Goal: Task Accomplishment & Management: Use online tool/utility

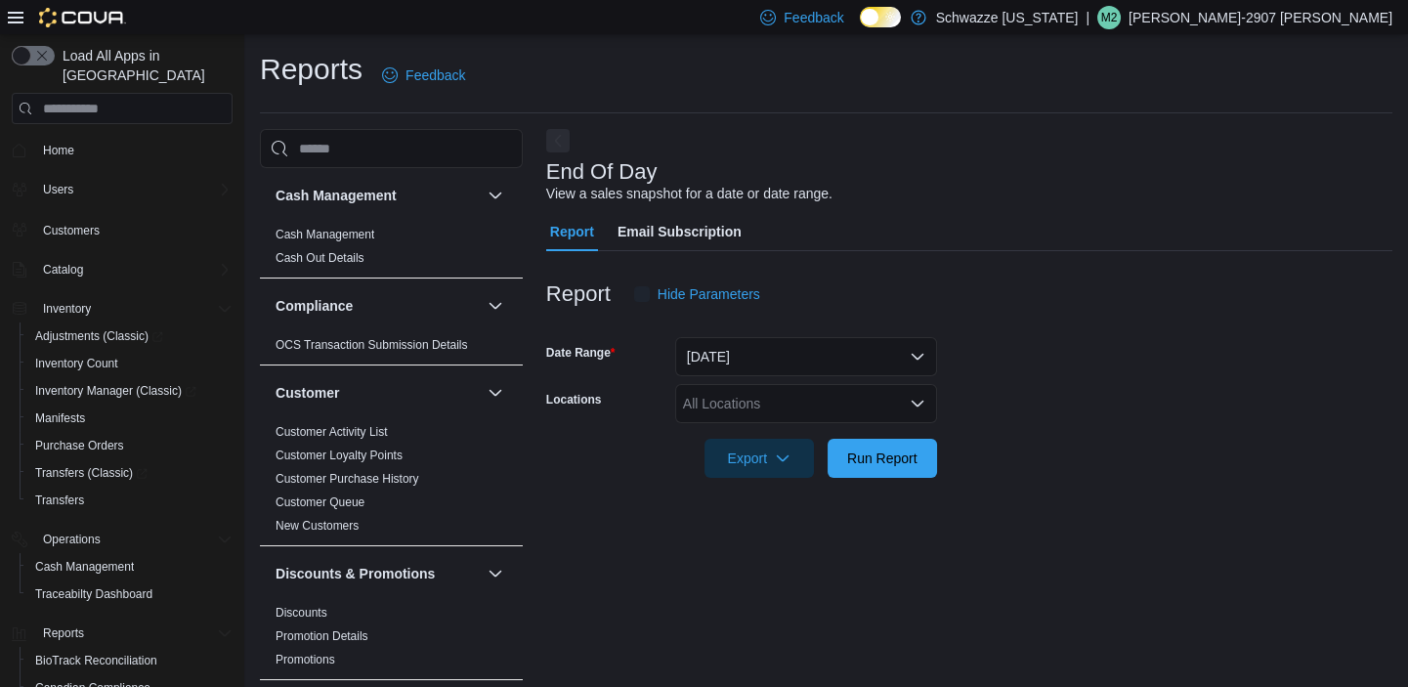
scroll to position [12, 0]
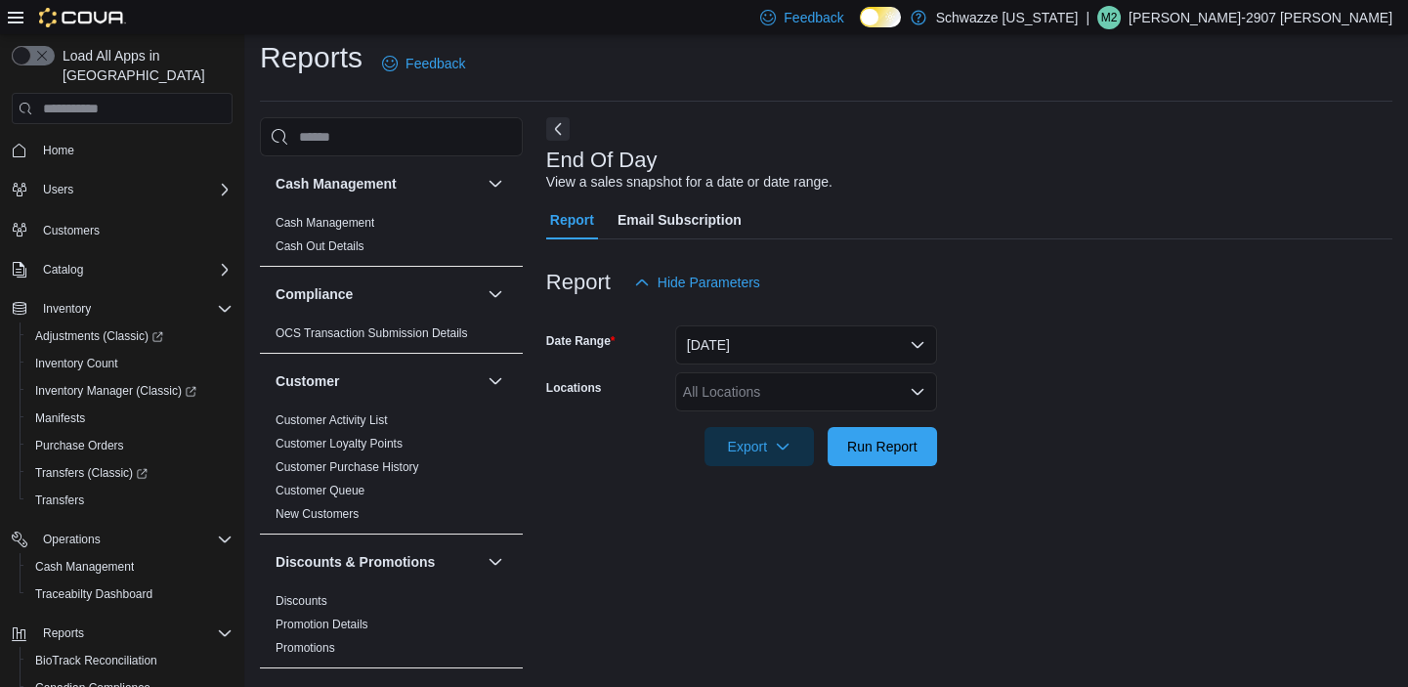
click at [803, 396] on div "All Locations" at bounding box center [806, 391] width 262 height 39
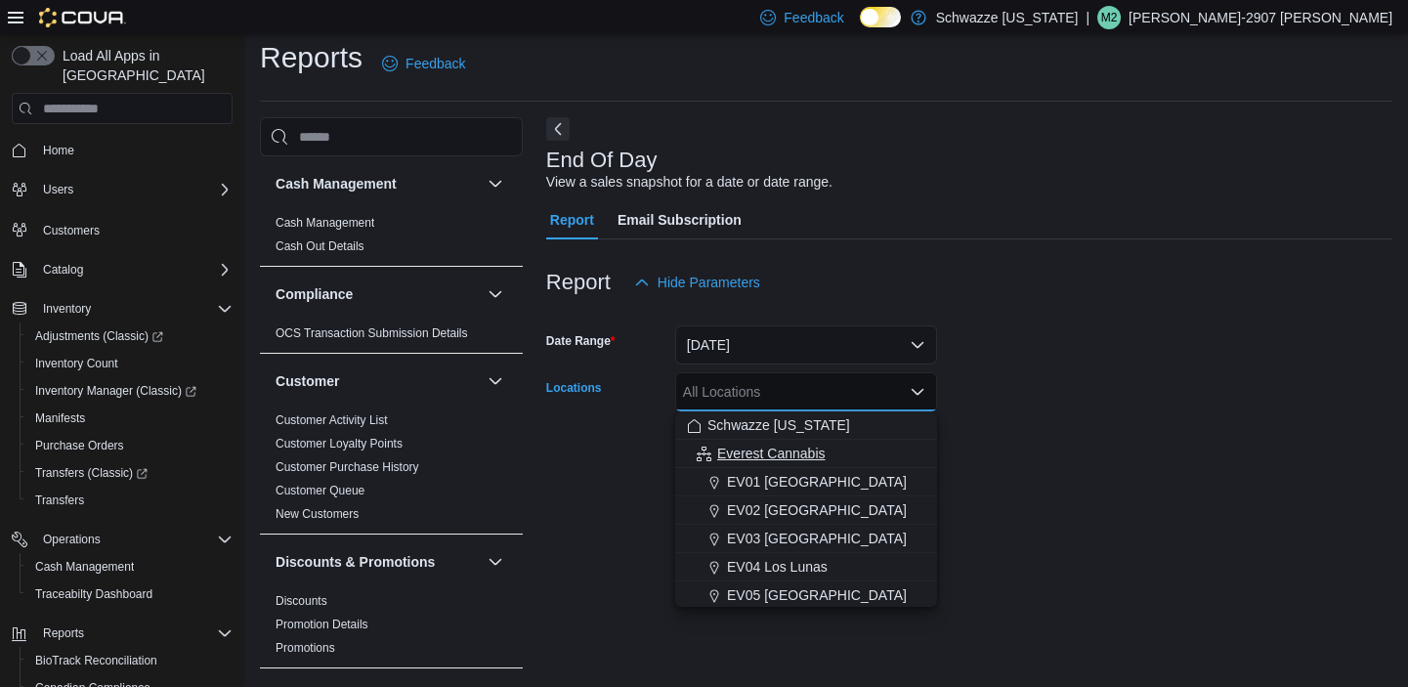
click at [758, 469] on button "EV01 [GEOGRAPHIC_DATA]" at bounding box center [806, 482] width 262 height 28
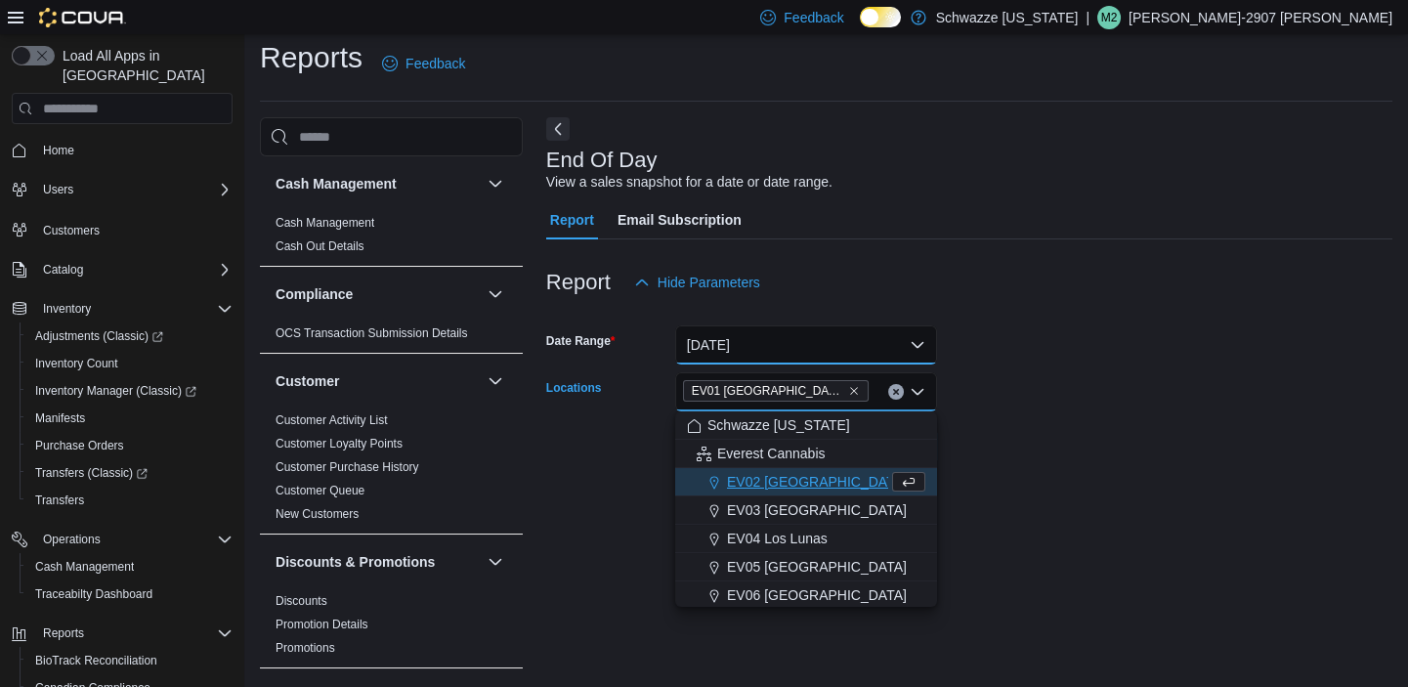
click at [790, 343] on button "[DATE]" at bounding box center [806, 344] width 262 height 39
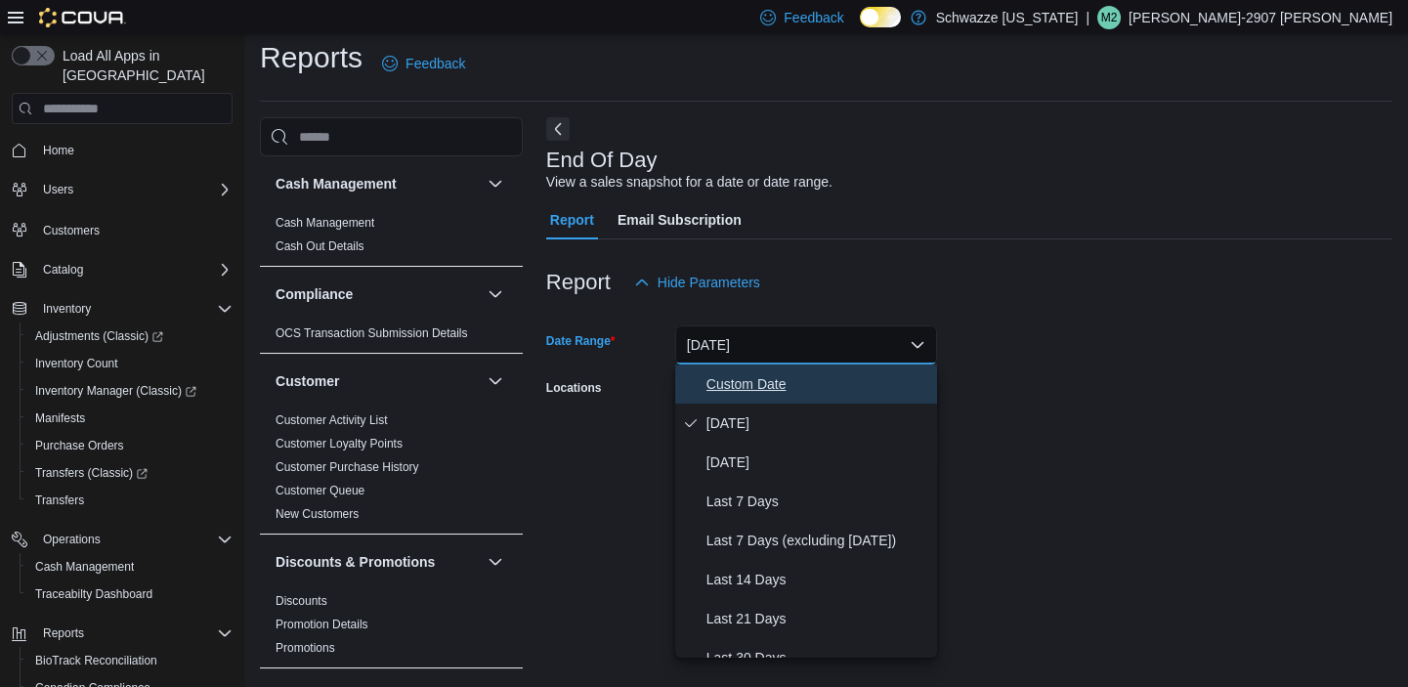
click at [763, 391] on span "Custom Date" at bounding box center [818, 383] width 223 height 23
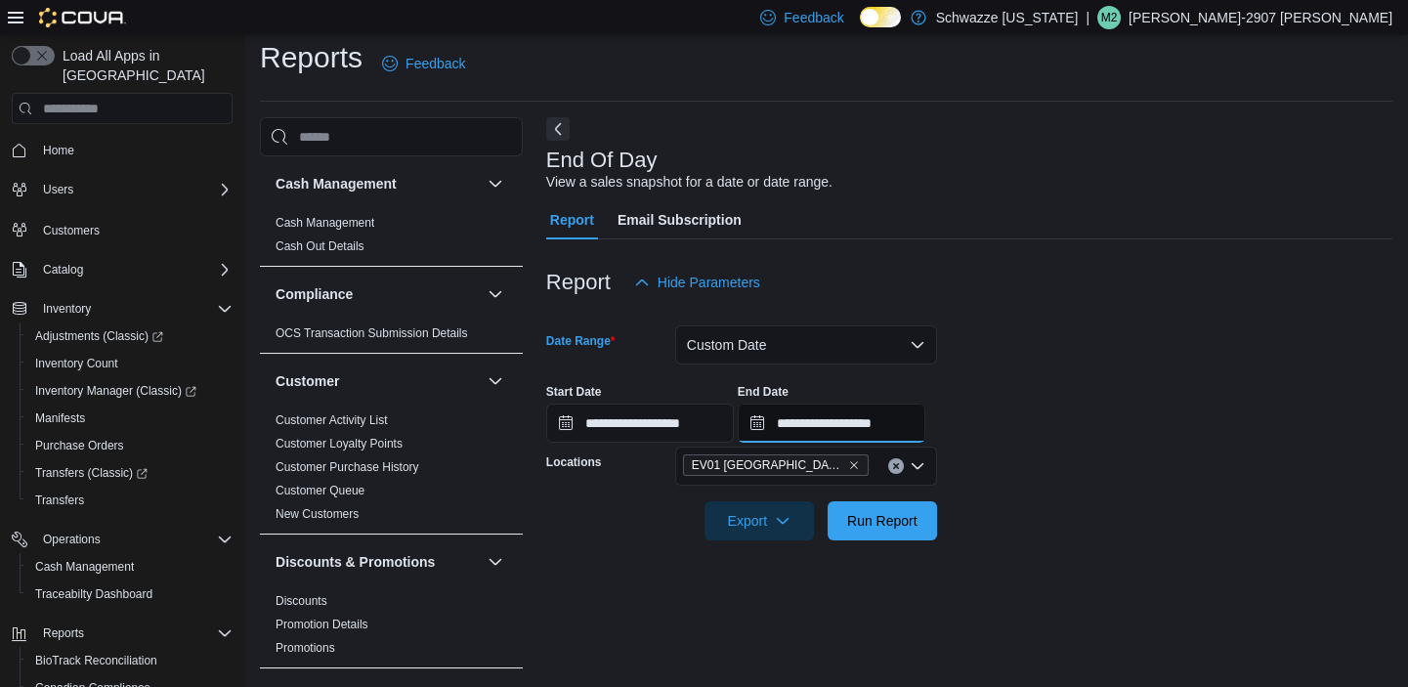
click at [861, 429] on input "**********" at bounding box center [832, 423] width 188 height 39
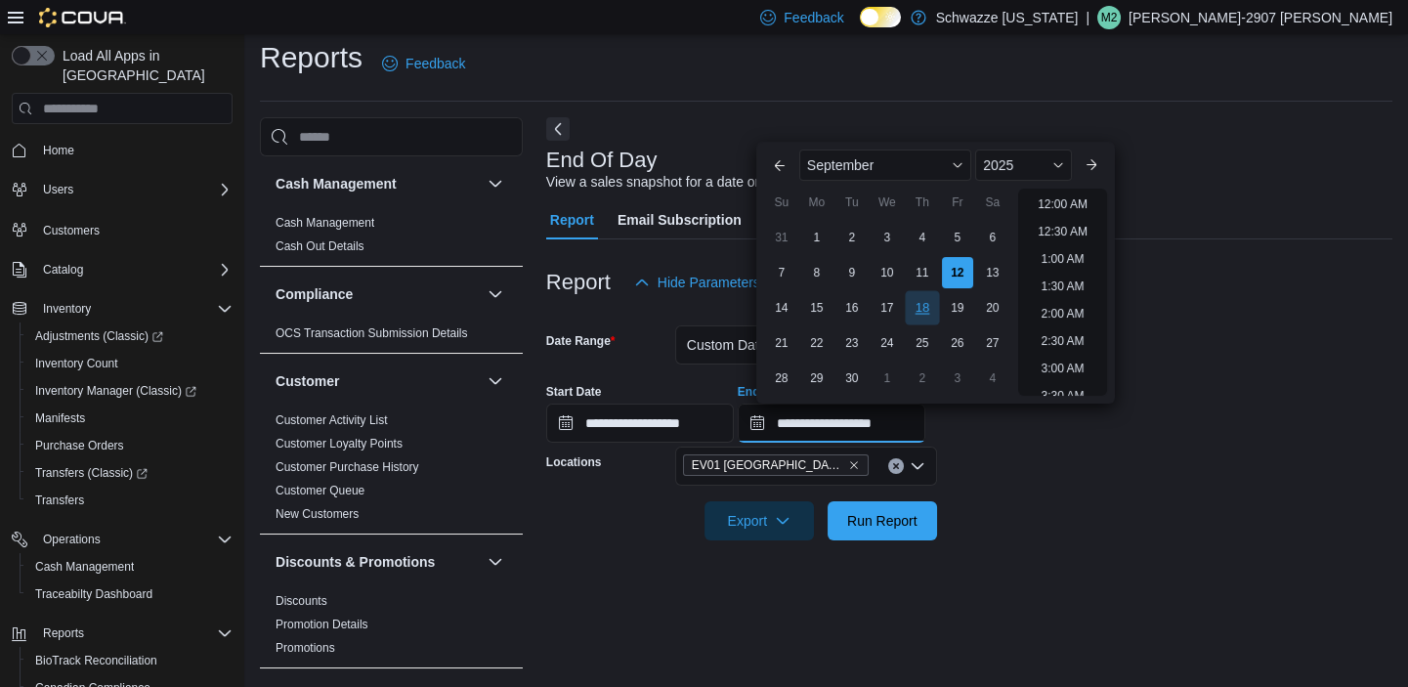
scroll to position [1109, 0]
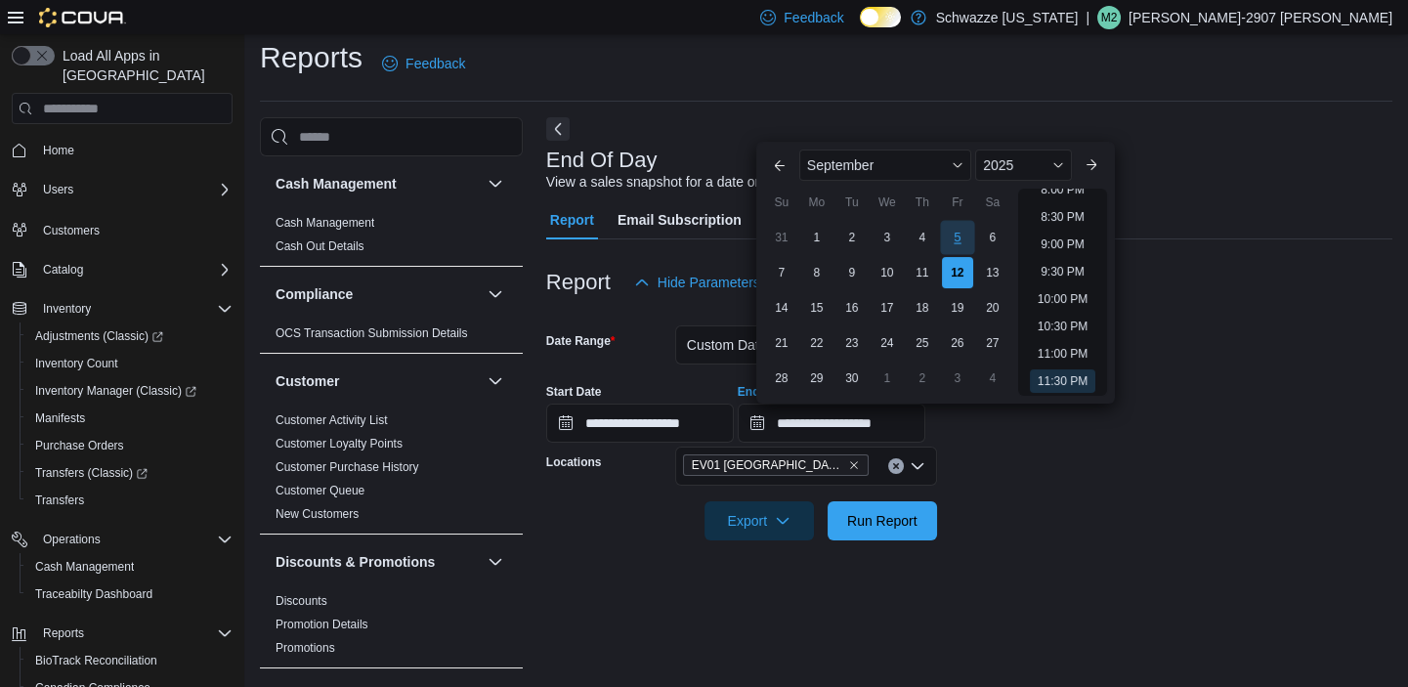
click at [967, 237] on div "5" at bounding box center [957, 238] width 34 height 34
type input "**********"
click at [1109, 488] on div at bounding box center [969, 494] width 846 height 16
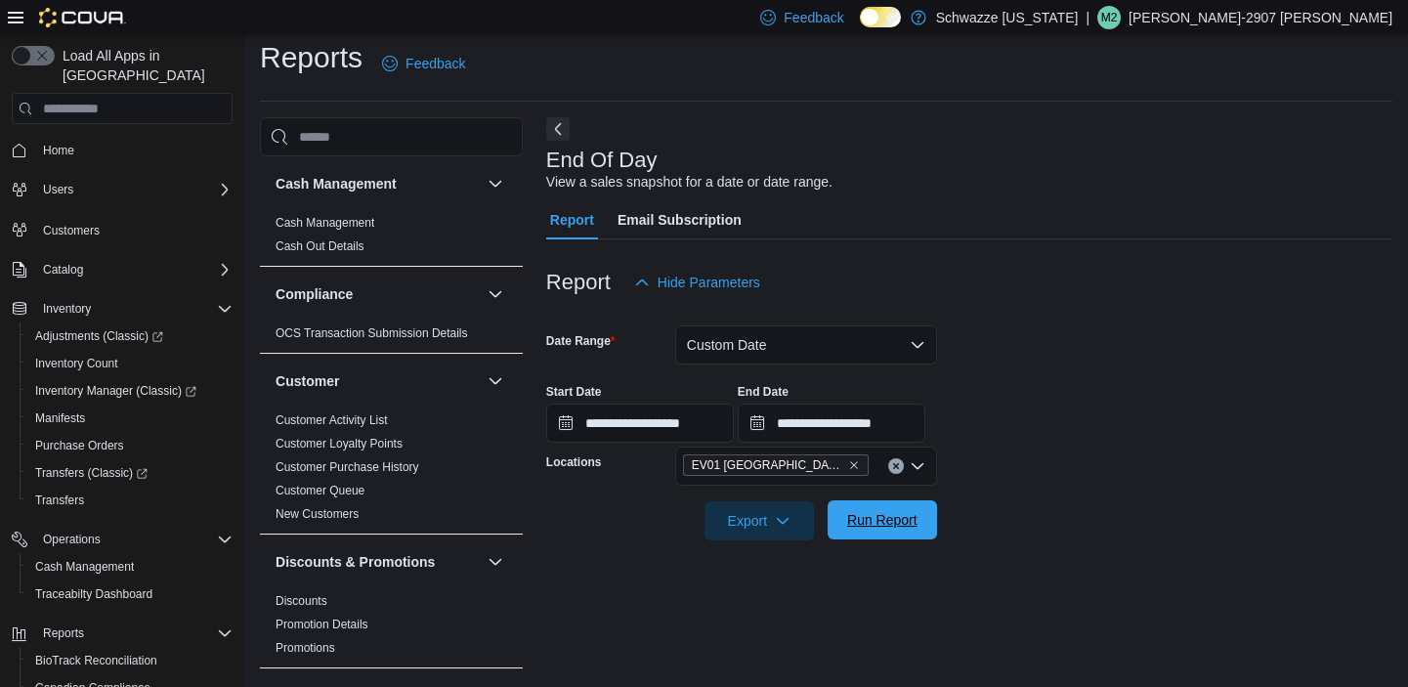
click at [920, 522] on span "Run Report" at bounding box center [882, 519] width 86 height 39
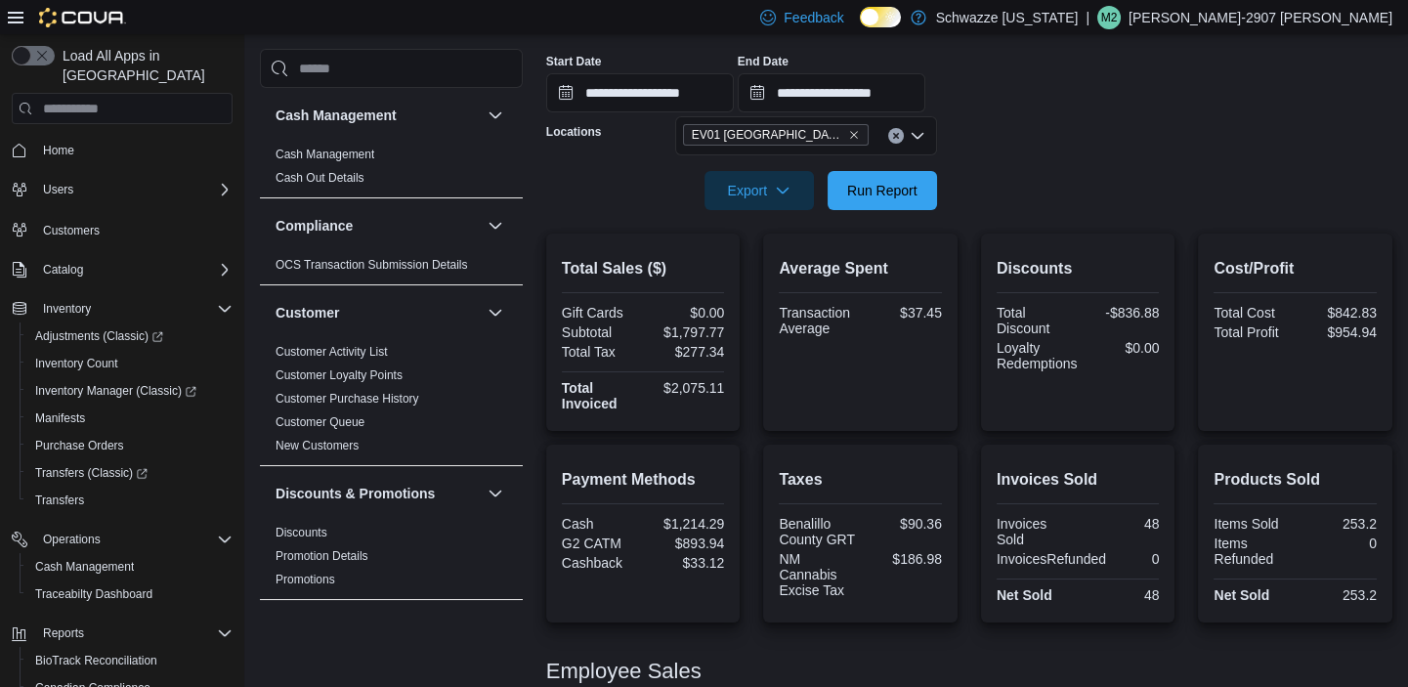
scroll to position [367, 0]
